Goal: Navigation & Orientation: Find specific page/section

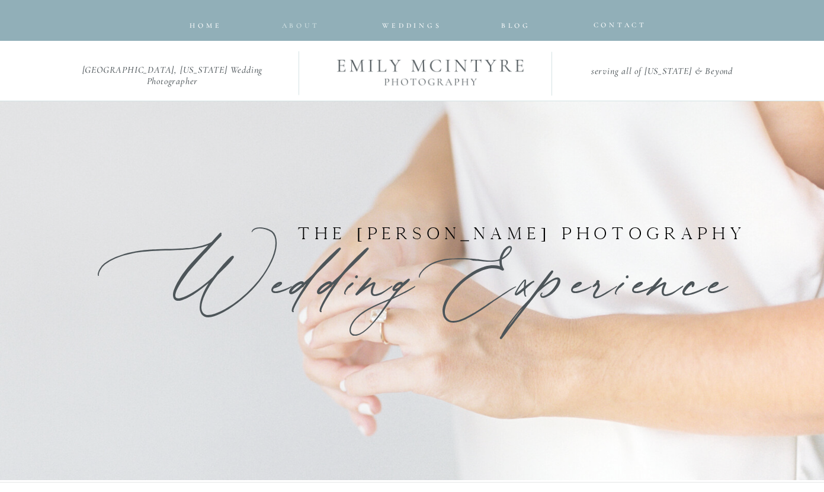
click at [303, 26] on nav "about" at bounding box center [299, 22] width 34 height 7
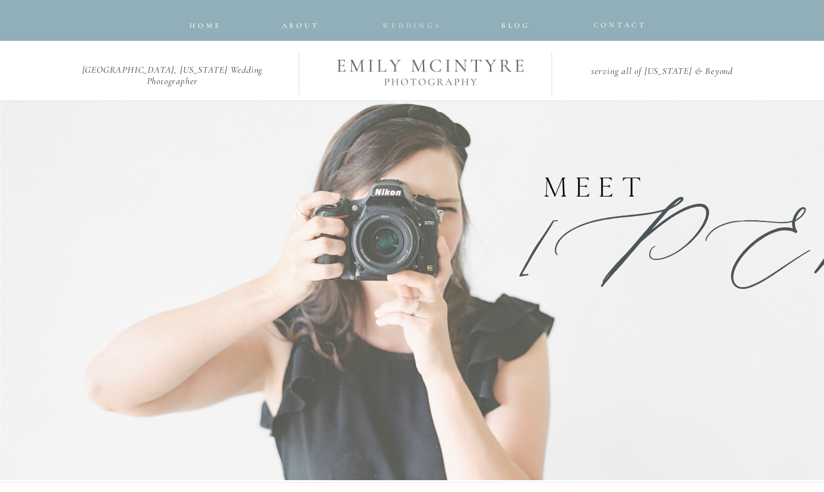
click at [395, 28] on span "Weddings" at bounding box center [411, 25] width 59 height 8
